Goal: Information Seeking & Learning: Learn about a topic

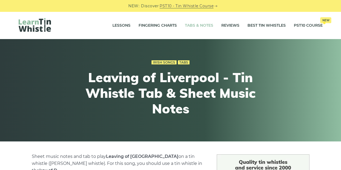
click at [201, 22] on link "Tabs & Notes" at bounding box center [199, 25] width 28 height 13
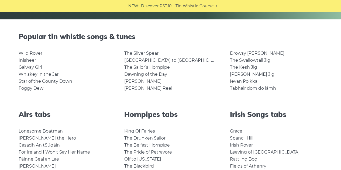
scroll to position [81, 0]
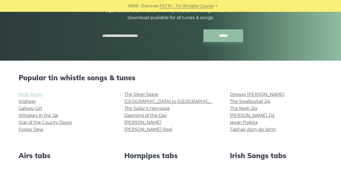
click at [39, 95] on link "Wild Rover" at bounding box center [31, 94] width 24 height 5
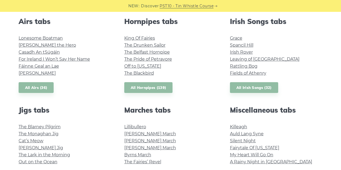
scroll to position [216, 0]
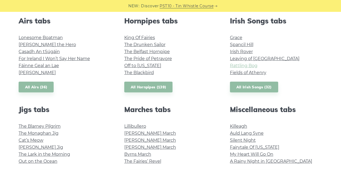
click at [243, 67] on link "Rattling Bog" at bounding box center [244, 65] width 28 height 5
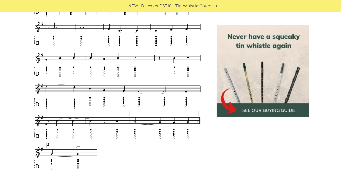
scroll to position [405, 0]
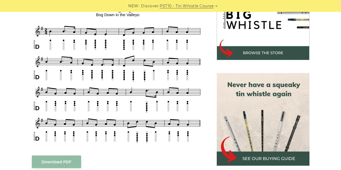
scroll to position [189, 0]
